Goal: Information Seeking & Learning: Learn about a topic

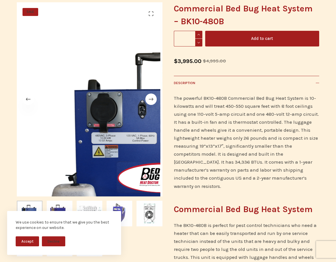
scroll to position [114, 0]
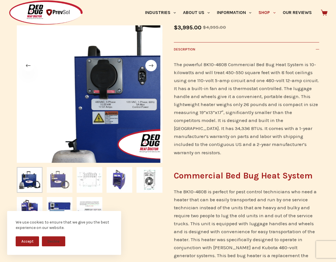
click at [52, 182] on img "Slide 2" at bounding box center [60, 180] width 26 height 26
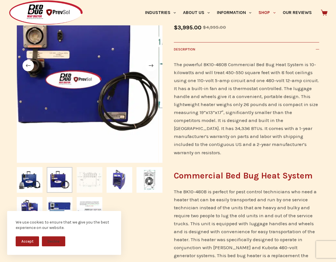
click at [85, 180] on img "Slide 3" at bounding box center [90, 180] width 26 height 26
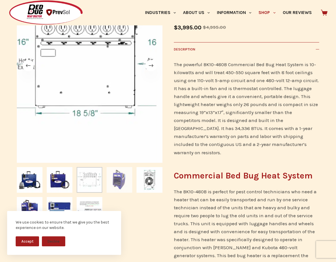
click at [122, 180] on img "Slide 4" at bounding box center [119, 180] width 26 height 26
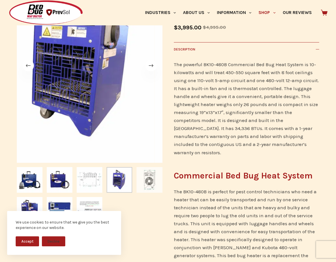
click at [151, 181] on img "Slide 5" at bounding box center [149, 180] width 26 height 26
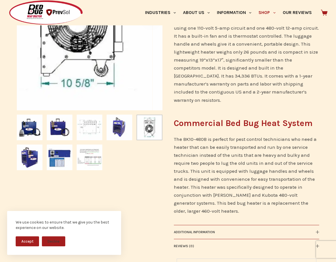
scroll to position [171, 0]
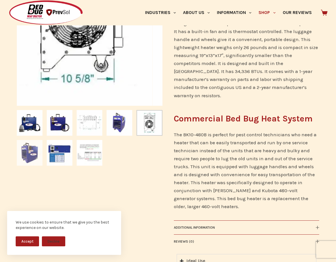
click at [30, 152] on img "Slide 6" at bounding box center [30, 153] width 26 height 26
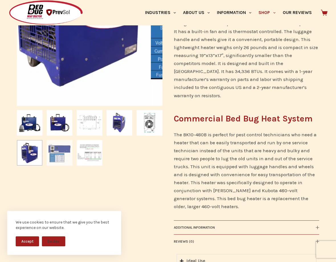
click at [59, 155] on img "Slide 7" at bounding box center [60, 153] width 26 height 26
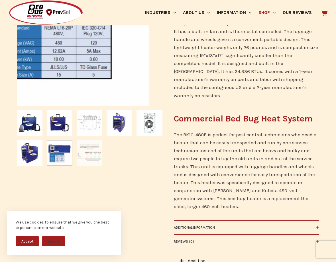
click at [91, 155] on img "Slide 8" at bounding box center [90, 153] width 26 height 26
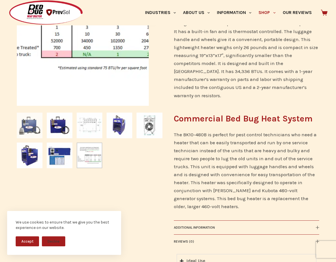
click at [30, 122] on img "Slide 1" at bounding box center [30, 125] width 26 height 26
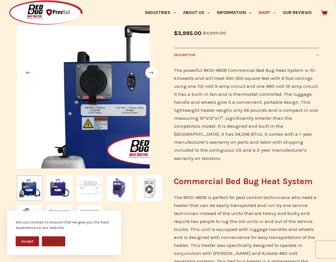
scroll to position [85, 0]
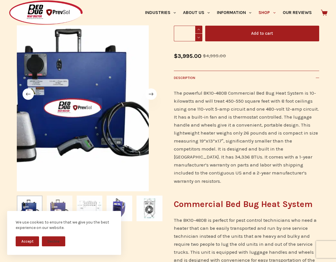
click at [56, 202] on img "Slide 2" at bounding box center [60, 208] width 26 height 26
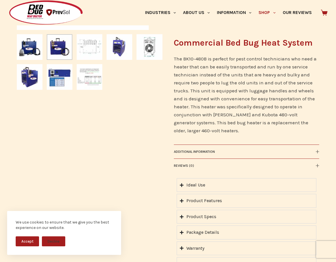
scroll to position [256, 0]
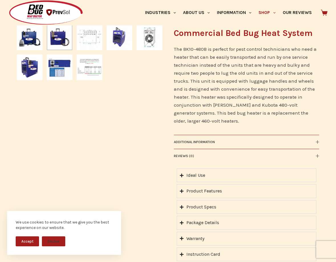
click at [181, 173] on icon "Accordion. Open links with Enter or Space, close with Escape, and navigate with…" at bounding box center [182, 175] width 4 height 4
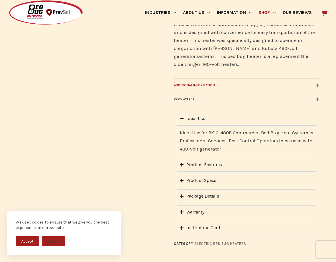
scroll to position [313, 0]
